Goal: Check status: Check status

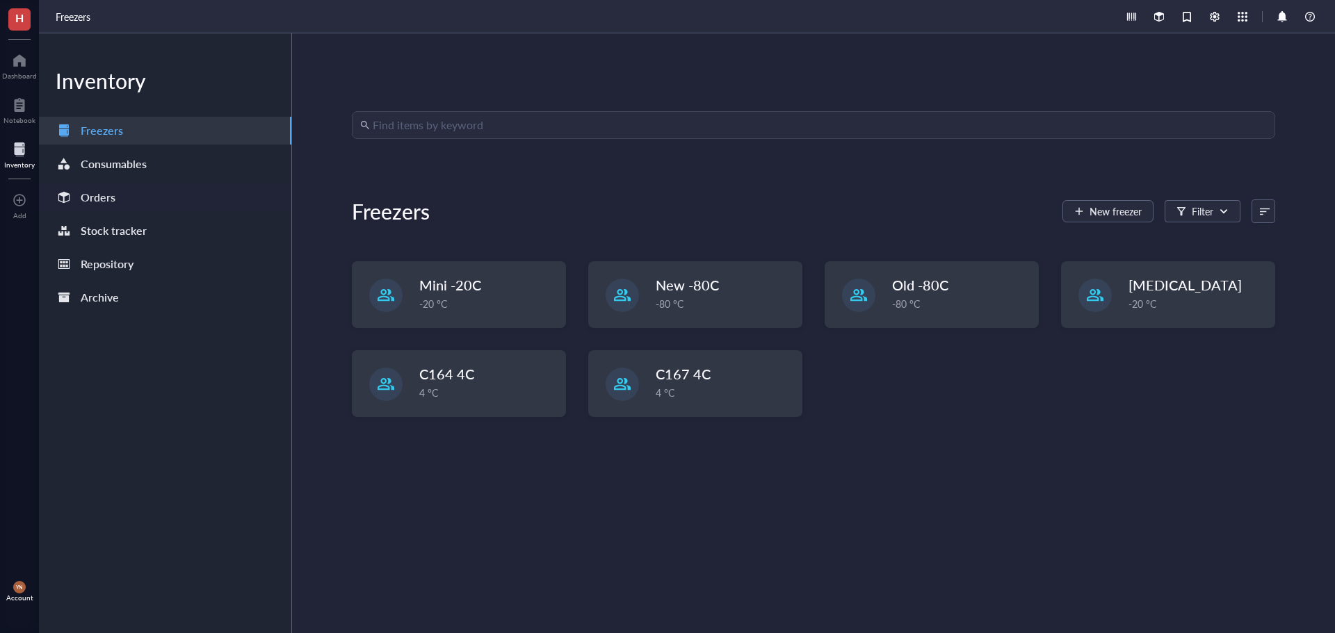
click at [97, 185] on div "Orders" at bounding box center [165, 198] width 252 height 28
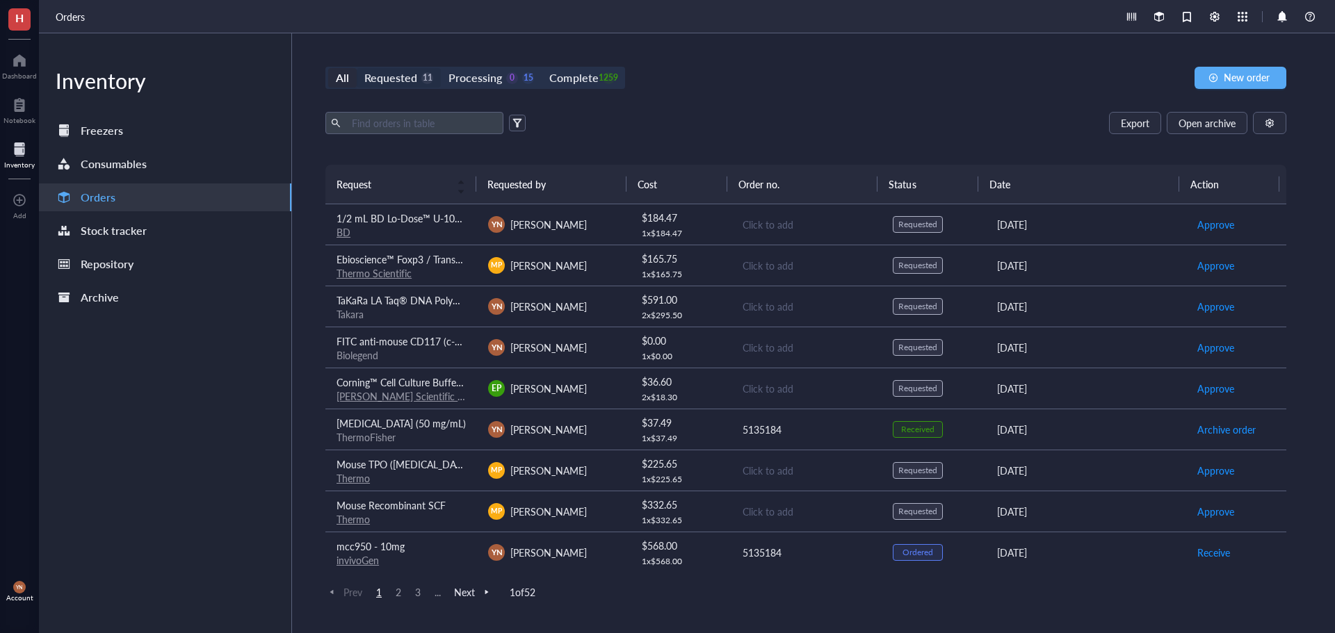
click at [396, 79] on div "Requested" at bounding box center [390, 77] width 53 height 19
click at [357, 68] on input "Requested 11" at bounding box center [357, 68] width 0 height 0
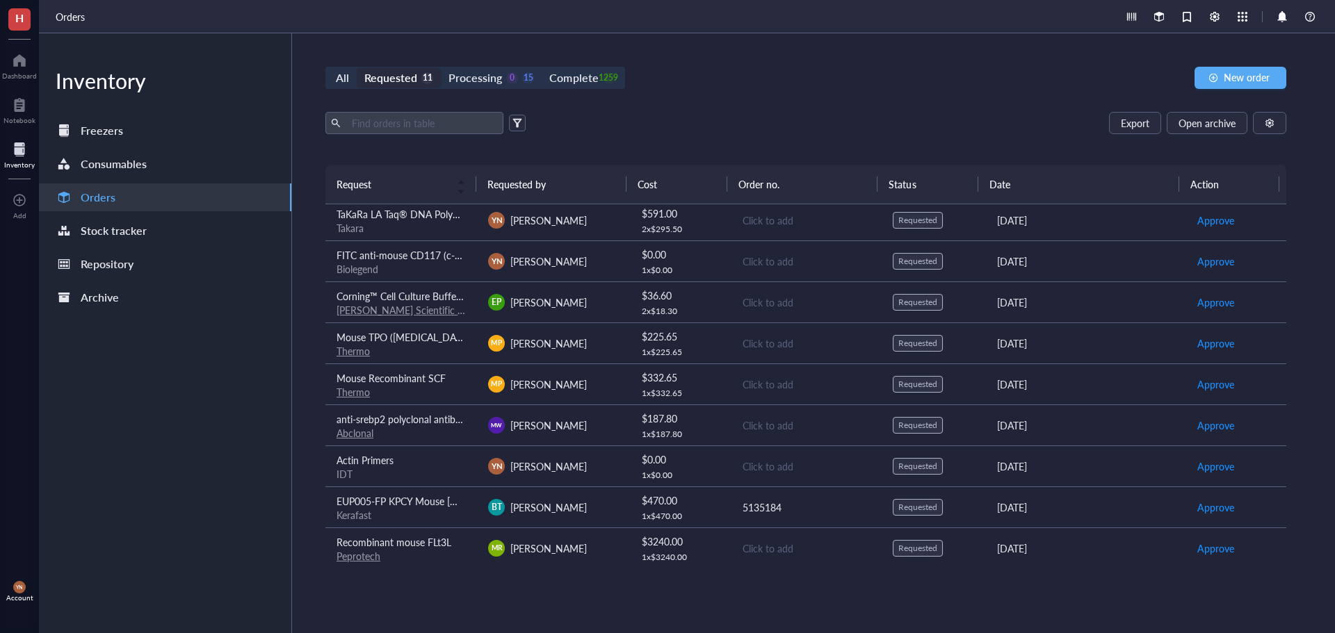
scroll to position [88, 0]
click at [420, 421] on span "anti-srebp2 polyclonal antibody" at bounding box center [403, 418] width 135 height 14
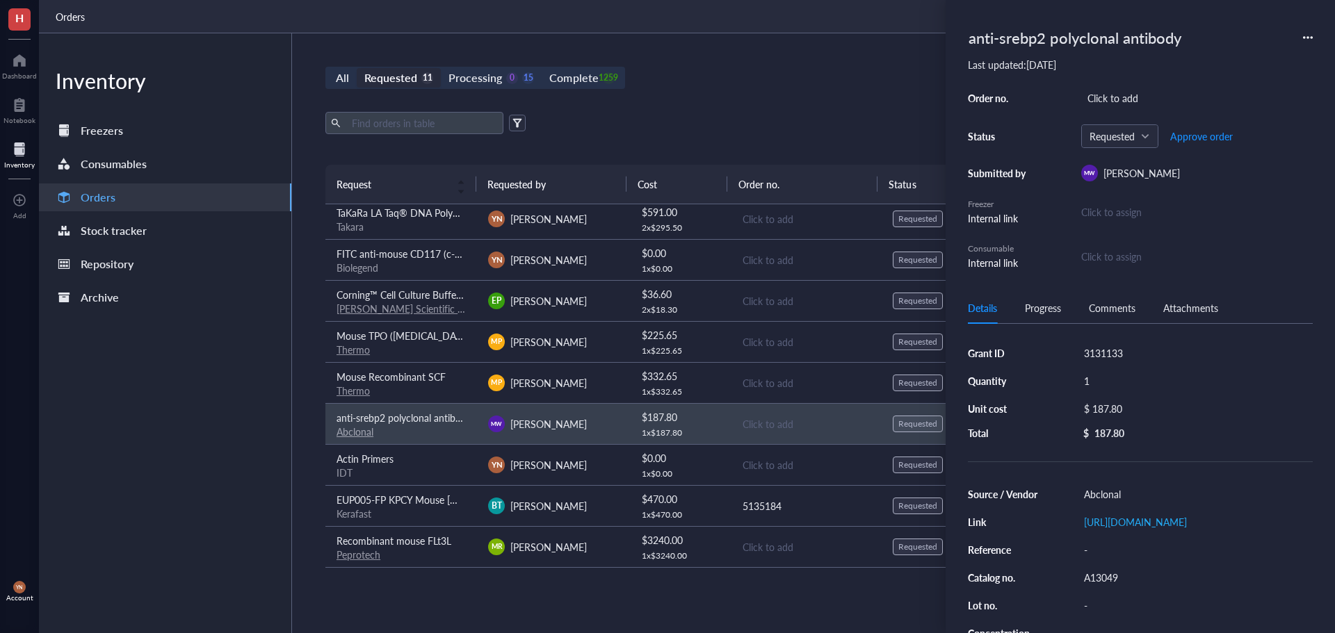
click at [222, 406] on div "Inventory Freezers Consumables Orders Stock tracker Repository Archive" at bounding box center [165, 333] width 253 height 600
click at [741, 151] on div "Export Open archive Requester Requested on Source / Vendor Last updated" at bounding box center [805, 138] width 961 height 53
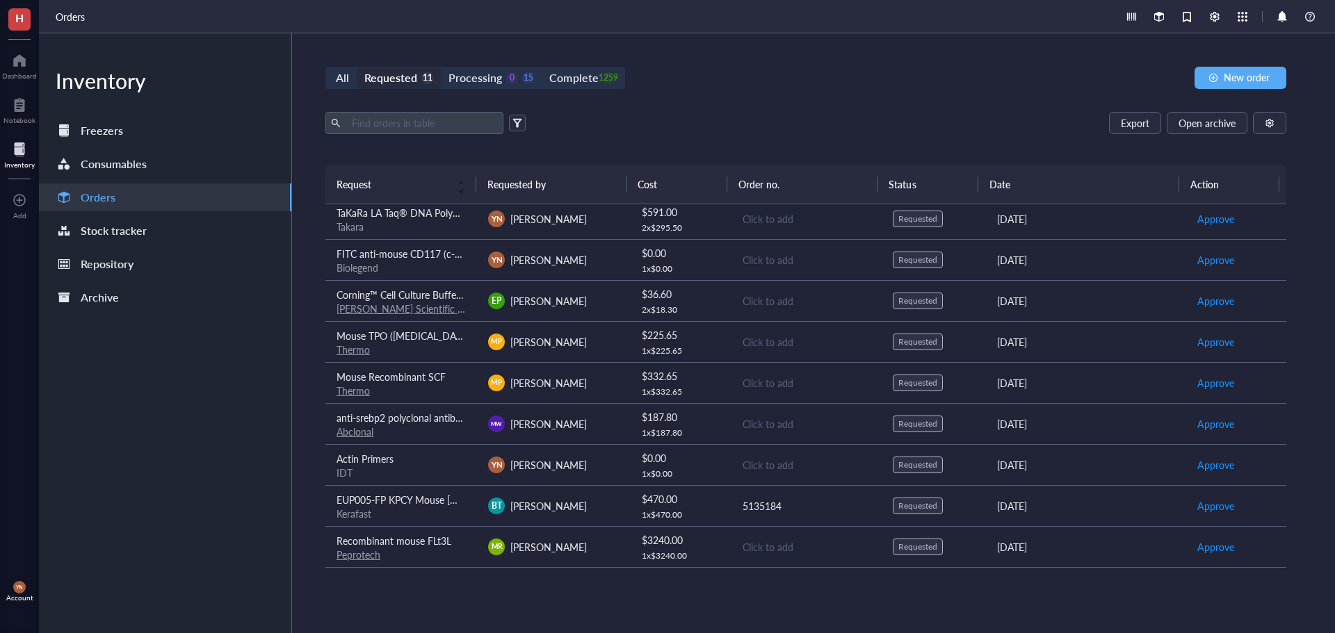
click at [440, 375] on span "Mouse Recombinant SCF" at bounding box center [390, 377] width 109 height 14
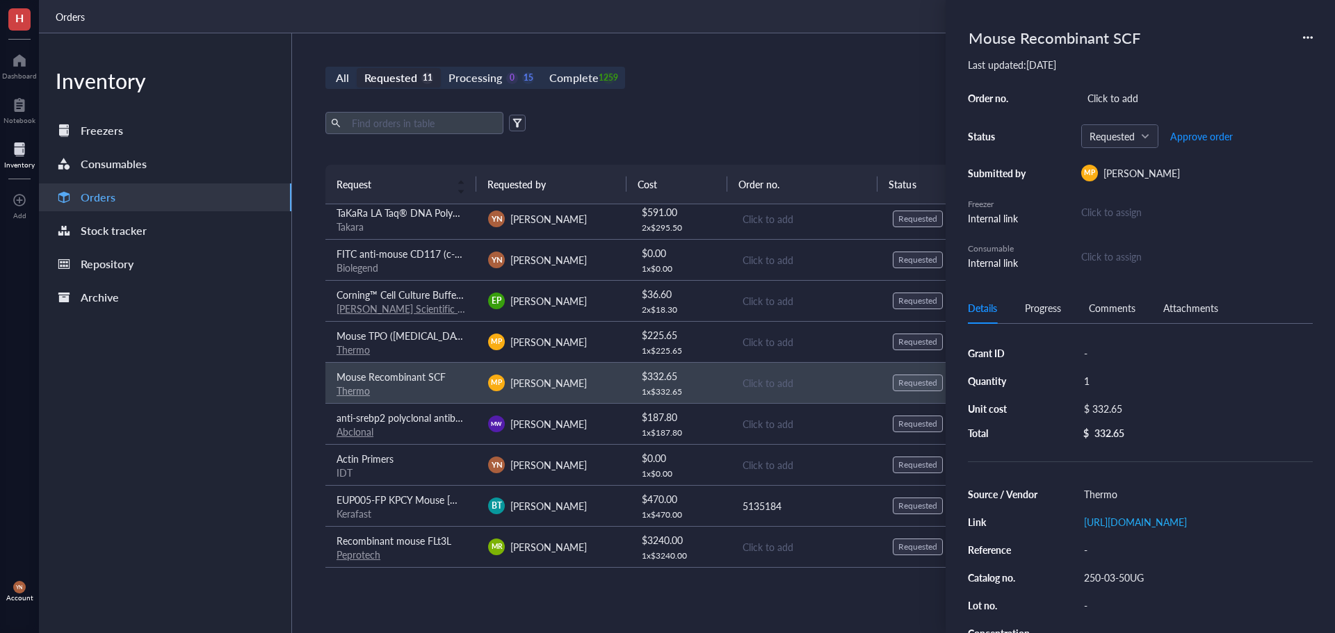
click at [782, 52] on div "All Requested 11 Processing 0 15 Complete 1259 New order Export Open archive Re…" at bounding box center [806, 333] width 1028 height 600
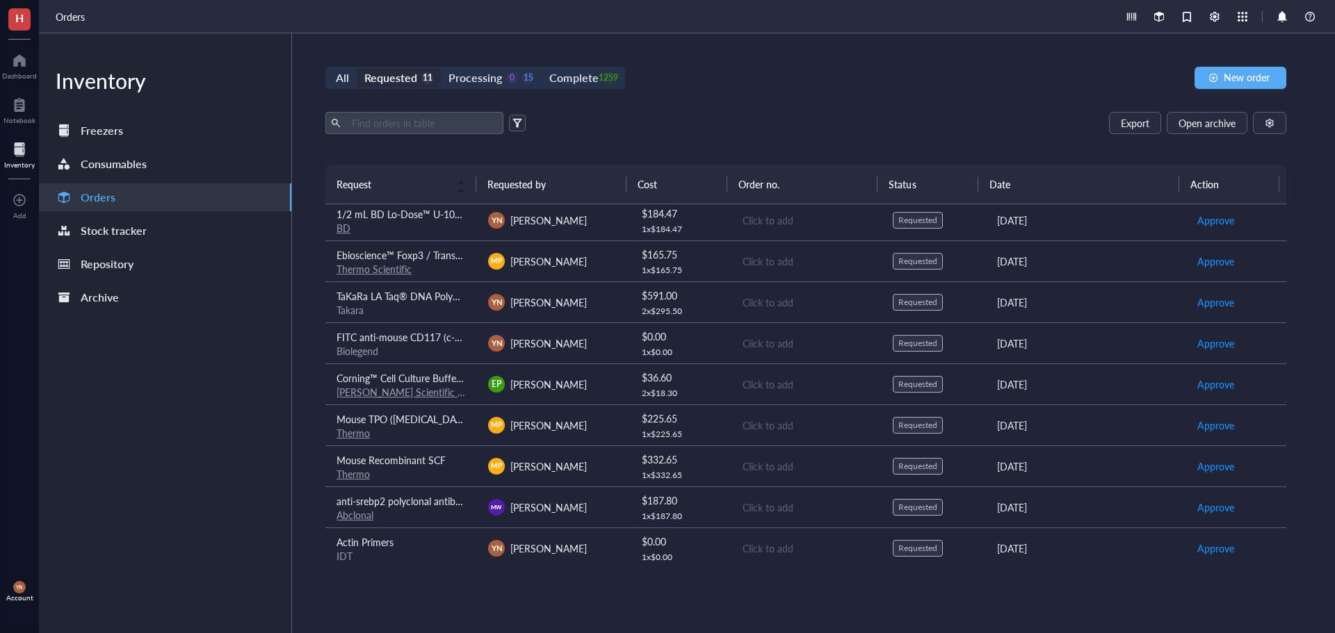
scroll to position [0, 0]
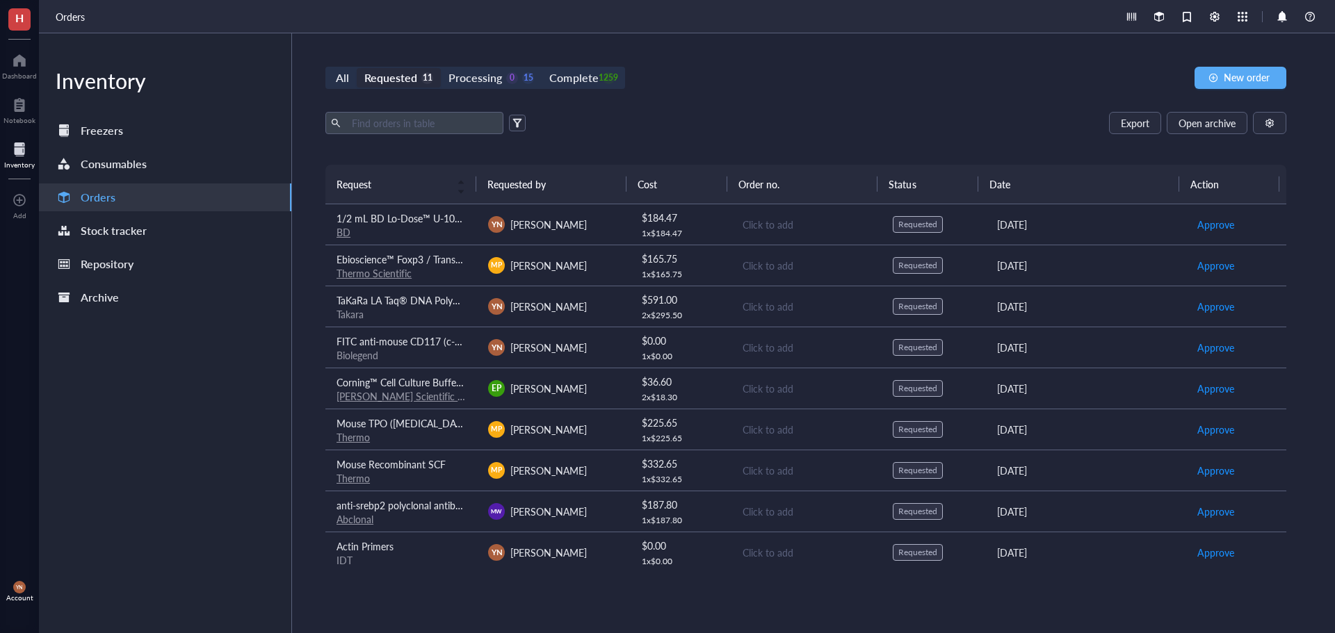
click at [650, 131] on div "Export Open archive" at bounding box center [805, 123] width 961 height 22
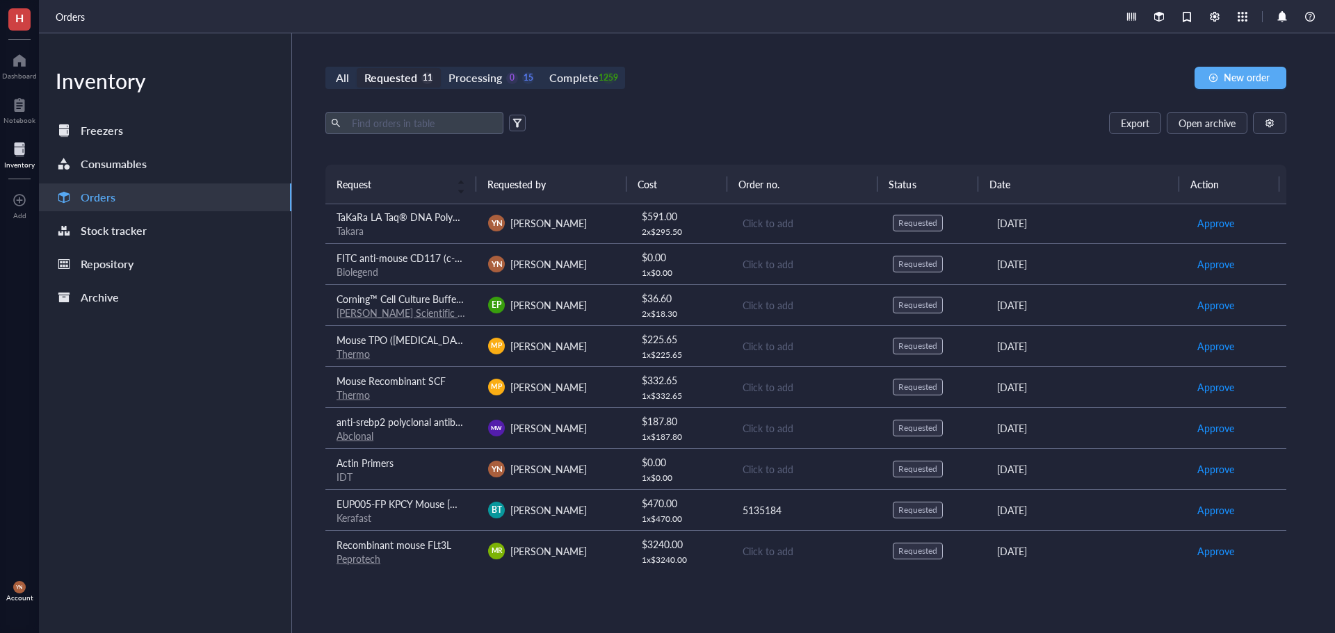
scroll to position [88, 0]
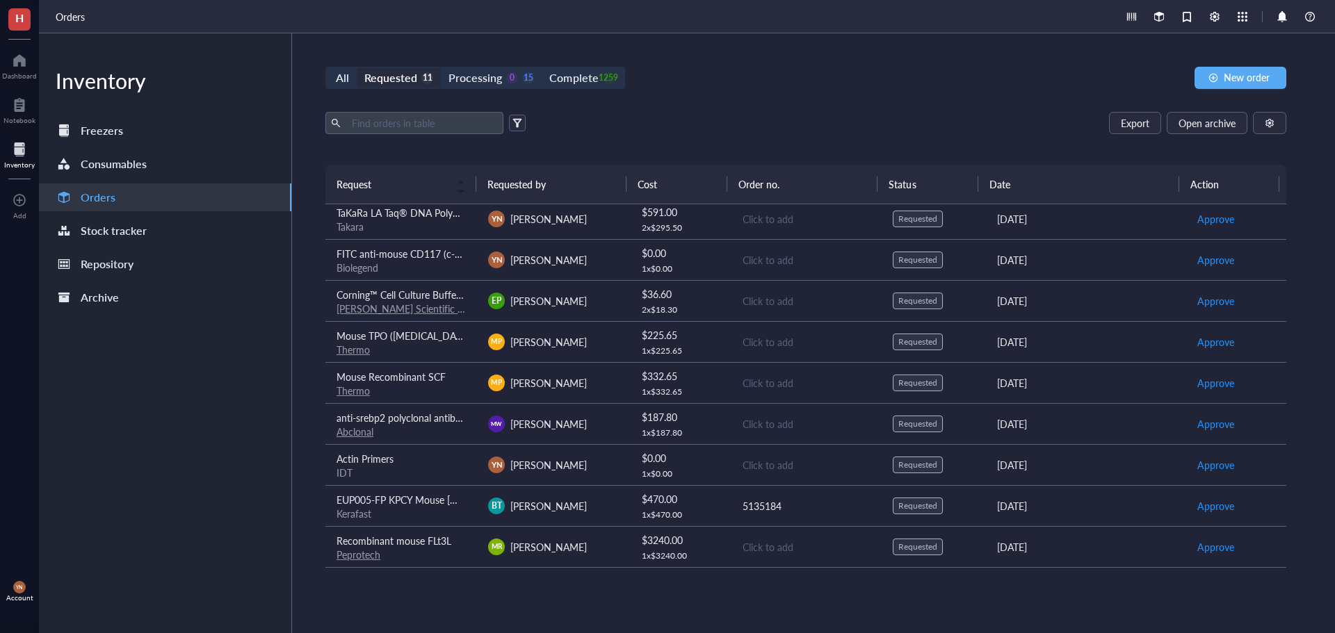
click at [477, 589] on div "All Requested 11 Processing 0 15 Complete 1259 New order Export Open archive Re…" at bounding box center [806, 333] width 1028 height 600
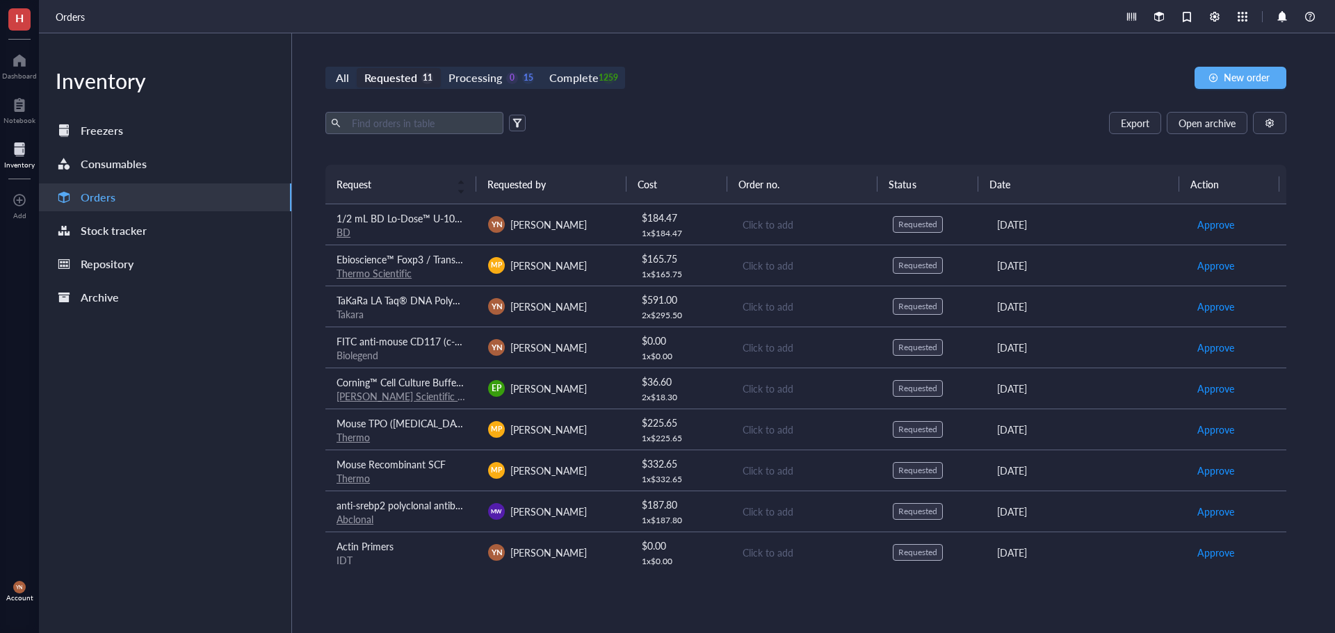
drag, startPoint x: 736, startPoint y: 84, endPoint x: 663, endPoint y: 60, distance: 76.3
click at [736, 83] on div "All Requested 11 Processing 0 15 Complete 1259 New order" at bounding box center [805, 78] width 961 height 22
click at [812, 110] on div "All Requested 11 Processing 0 15 Complete 1259 New order Export Open archive Re…" at bounding box center [806, 333] width 1028 height 600
click at [405, 126] on input "text" at bounding box center [422, 123] width 152 height 21
click at [594, 82] on div "Complete" at bounding box center [573, 77] width 49 height 19
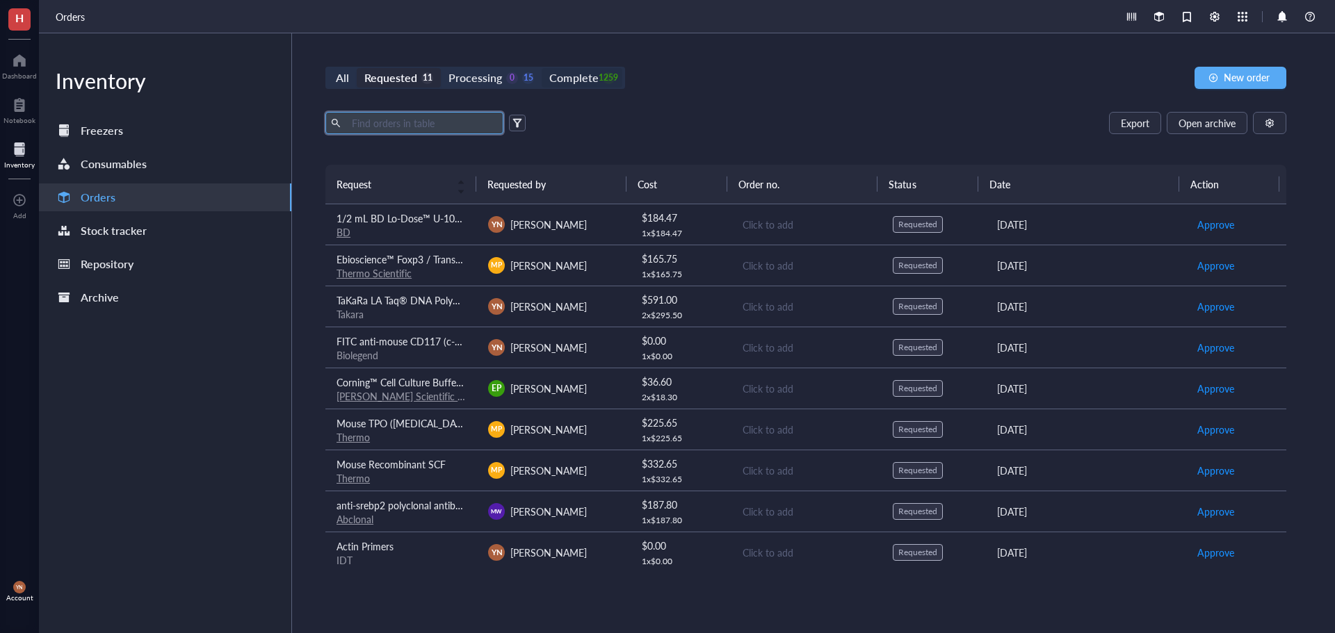
click at [542, 68] on input "Complete 1259" at bounding box center [542, 68] width 0 height 0
click at [395, 118] on input "text" at bounding box center [422, 123] width 152 height 21
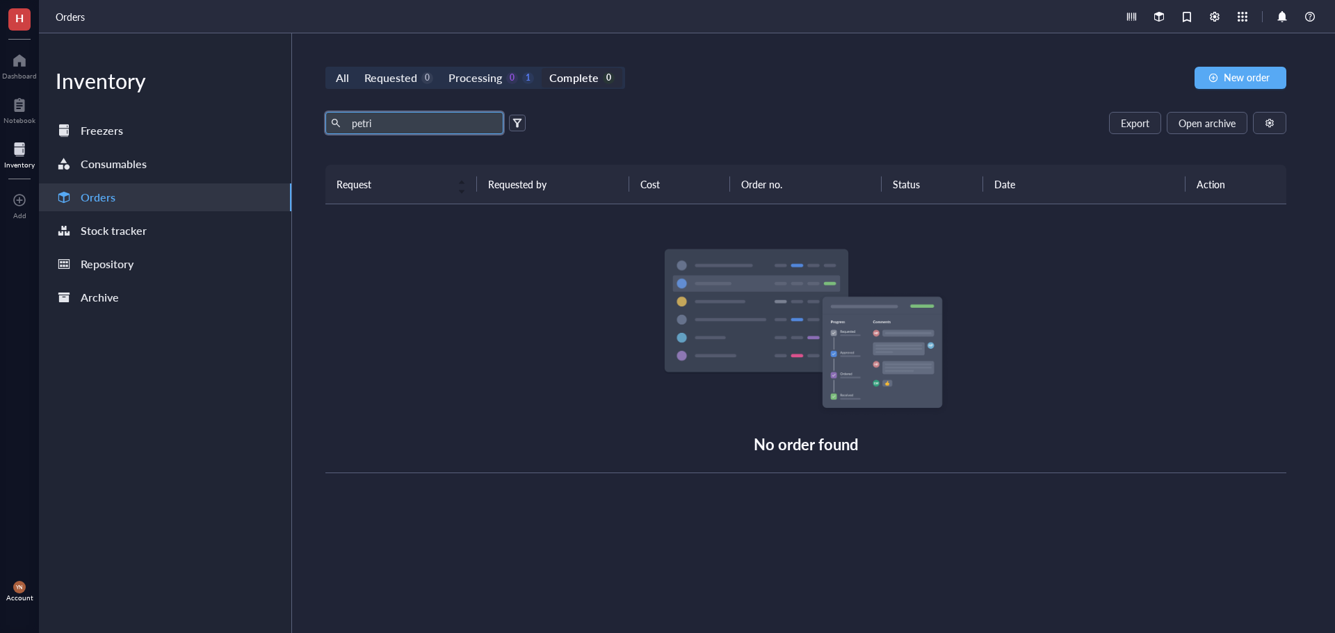
click at [388, 115] on input "petri" at bounding box center [422, 123] width 152 height 21
type input "petri"
click at [499, 80] on div "Processing" at bounding box center [475, 77] width 54 height 19
click at [441, 68] on input "Processing 0 1" at bounding box center [441, 68] width 0 height 0
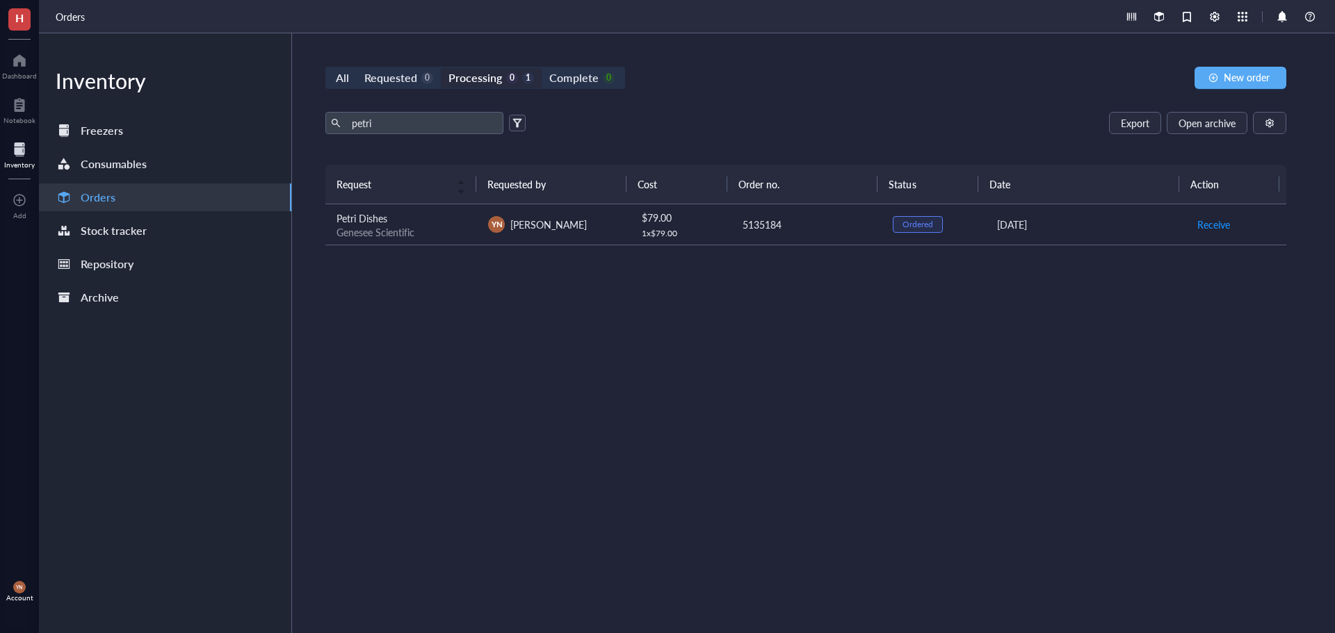
click at [415, 218] on div "Petri Dishes" at bounding box center [400, 218] width 129 height 15
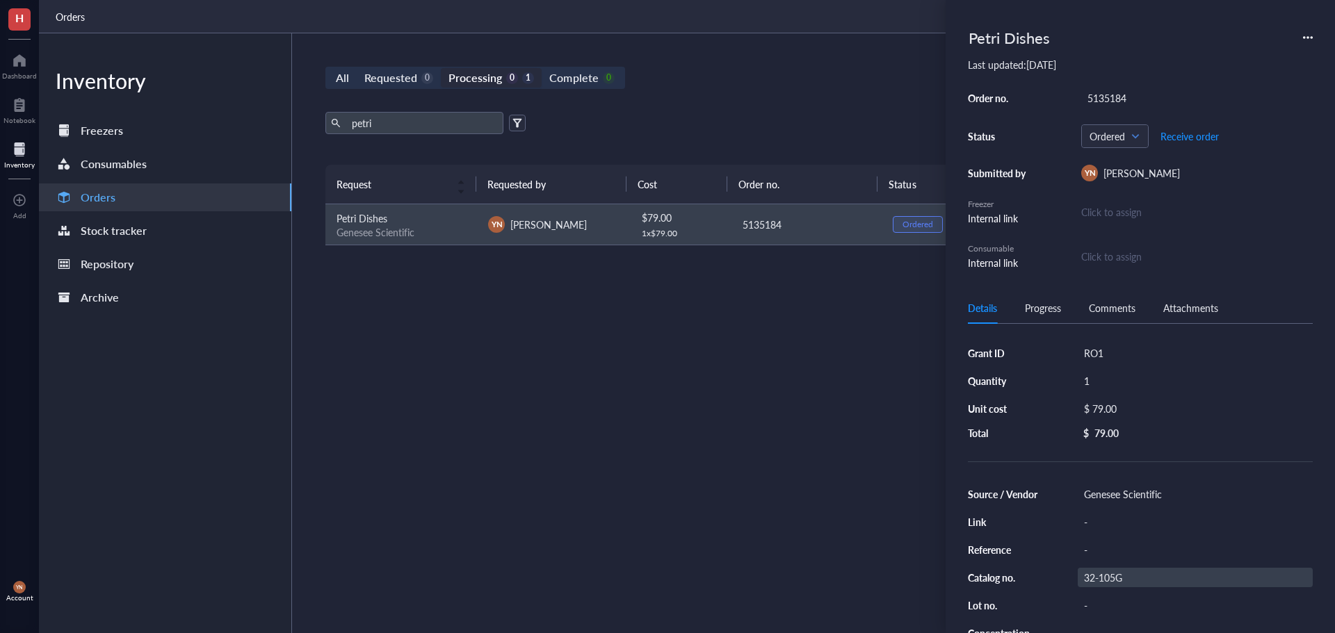
drag, startPoint x: 1101, startPoint y: 567, endPoint x: 1102, endPoint y: 574, distance: 7.8
click at [1101, 572] on div "Source / Vendor Genesee Scientific Link - Reference - Catalog no. 32-105G Lot n…" at bounding box center [1140, 592] width 345 height 214
click at [1104, 575] on div "32-105G" at bounding box center [1195, 577] width 235 height 19
click at [1104, 575] on input "32-105G" at bounding box center [1103, 578] width 50 height 18
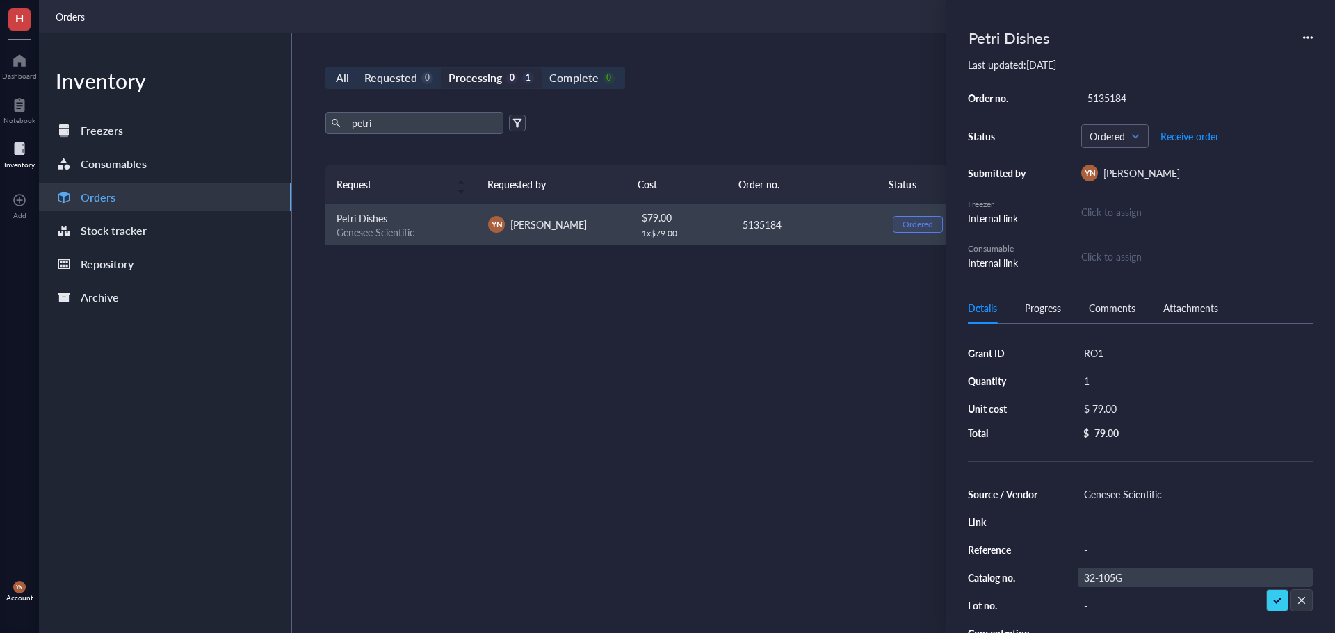
type input "32-107"
click at [701, 496] on div "Request Requested by Cost Order no. Status Date Action Petri Dishes Genesee Sci…" at bounding box center [805, 366] width 961 height 403
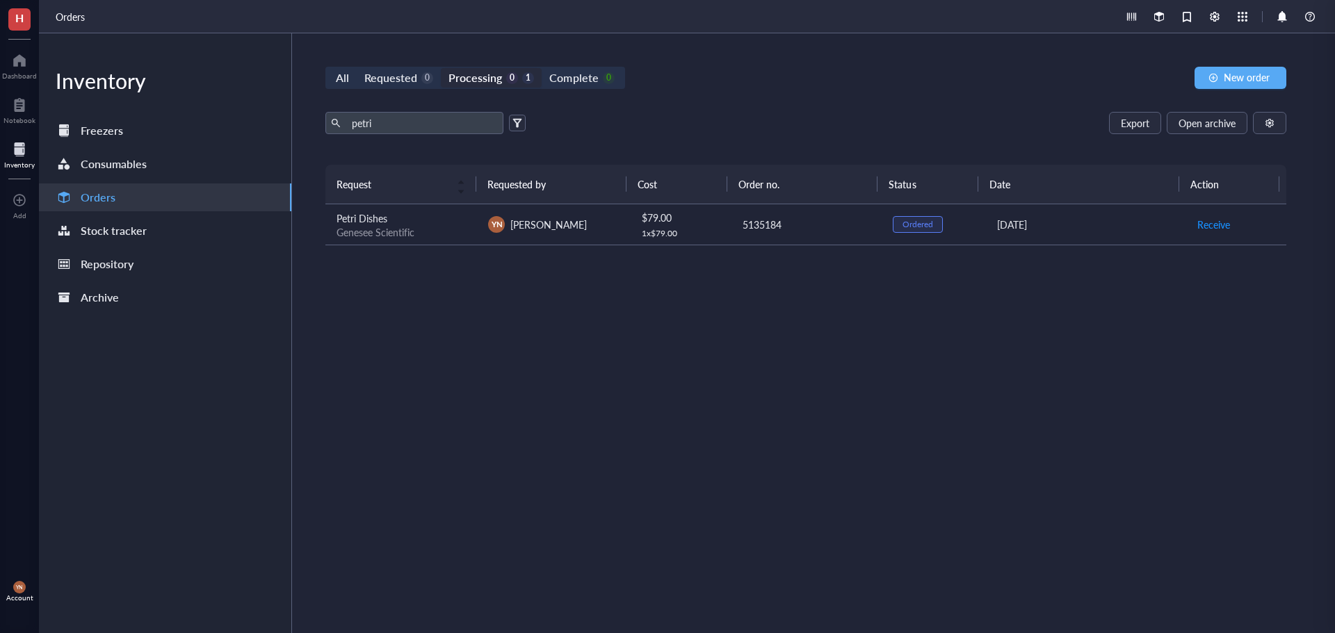
click at [494, 430] on div "Request Requested by Cost Order no. Status Date Action Petri Dishes Genesee Sci…" at bounding box center [805, 366] width 961 height 403
click at [26, 65] on div at bounding box center [19, 60] width 35 height 22
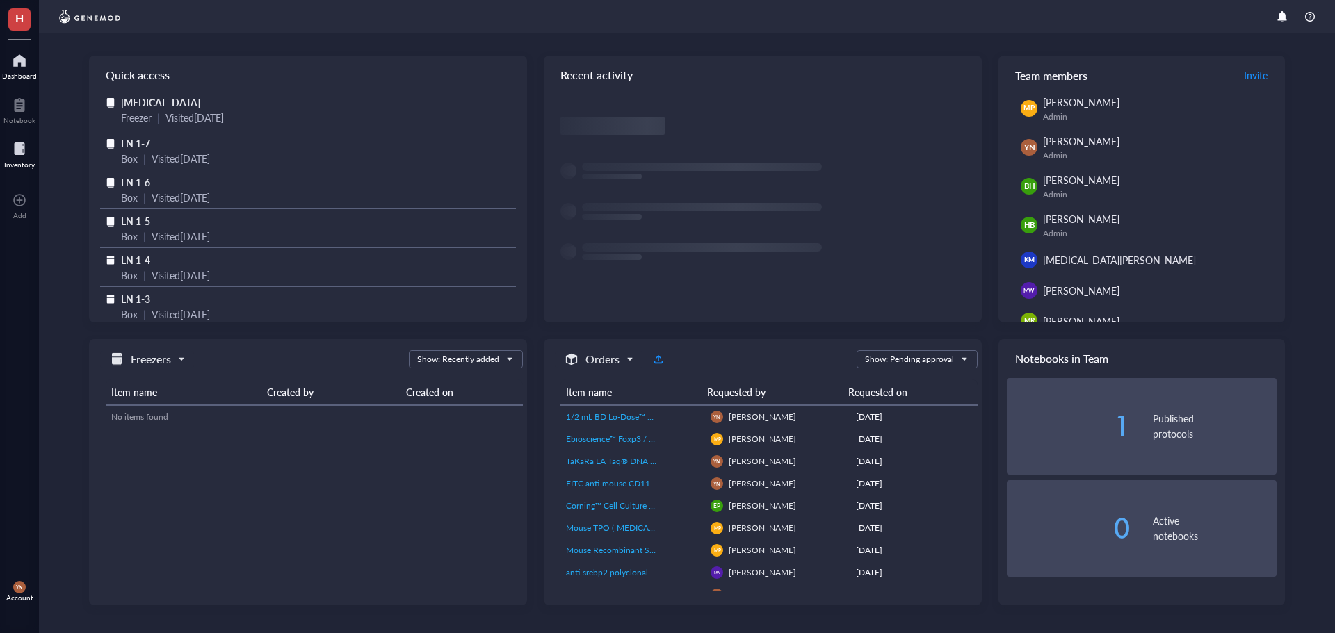
click at [24, 156] on div at bounding box center [19, 149] width 31 height 22
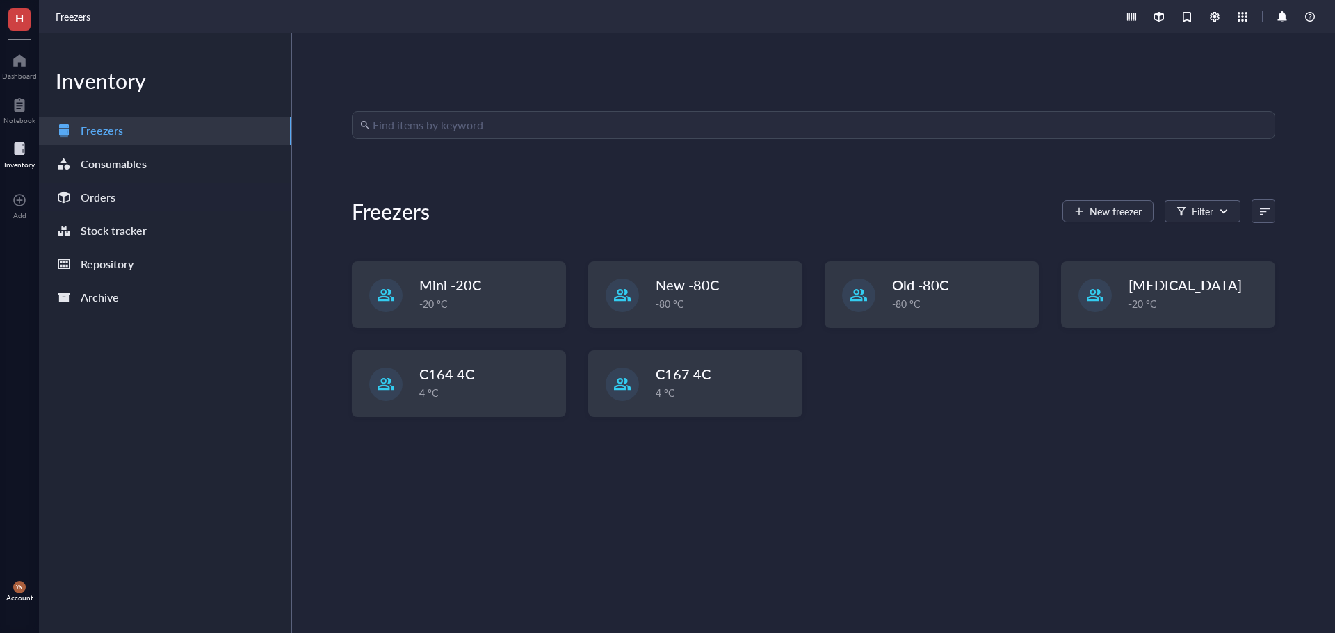
click at [121, 203] on div "Orders" at bounding box center [165, 198] width 252 height 28
